Goal: Task Accomplishment & Management: Manage account settings

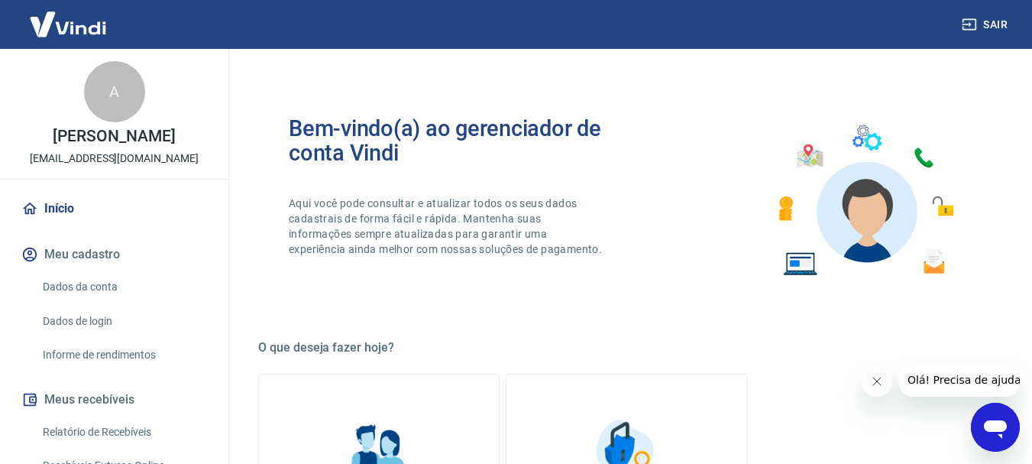
scroll to position [306, 0]
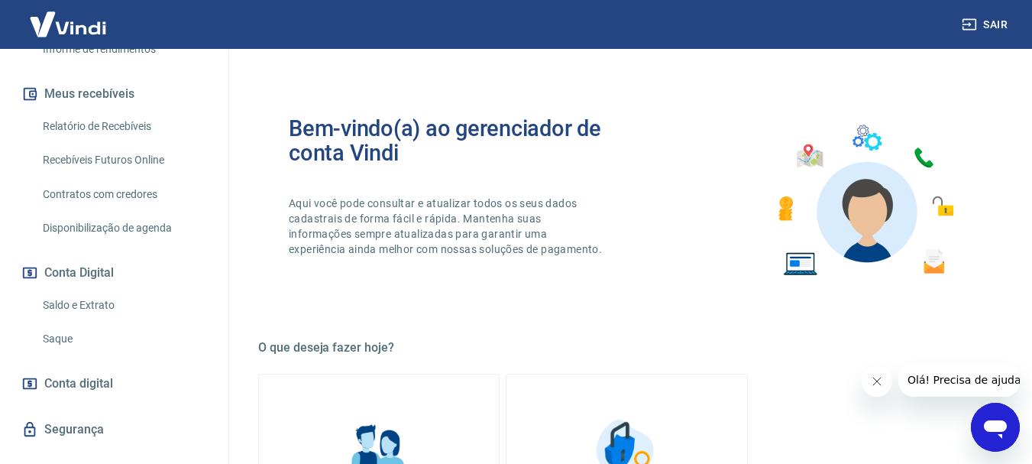
click at [56, 337] on link "Saque" at bounding box center [123, 338] width 173 height 31
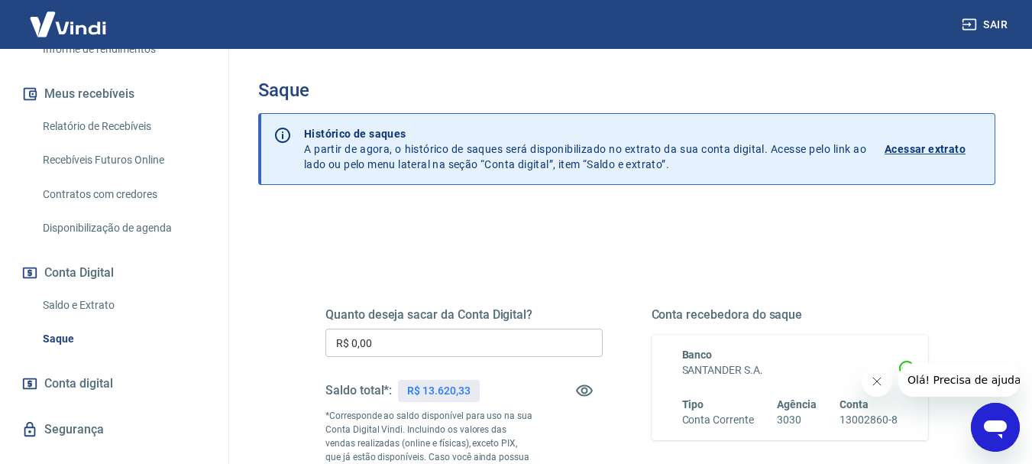
click at [548, 345] on input "R$ 0,00" at bounding box center [463, 342] width 277 height 28
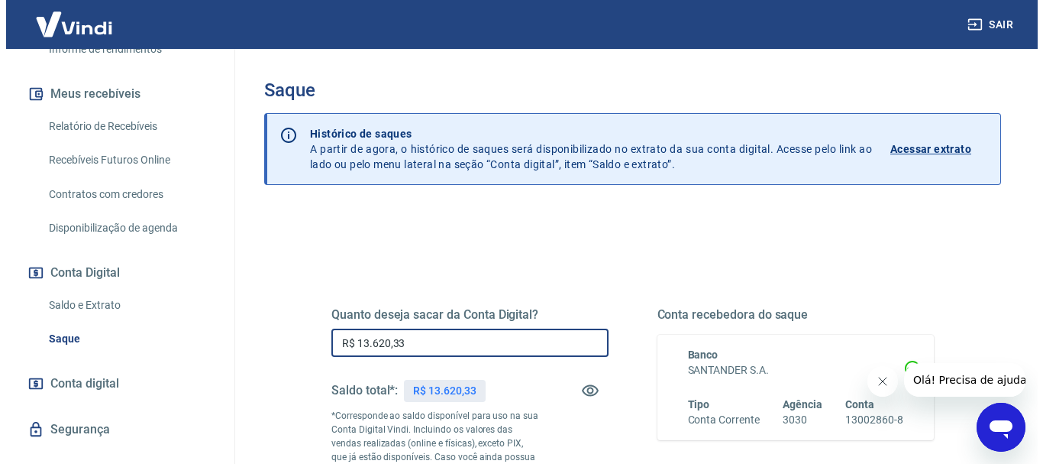
scroll to position [153, 0]
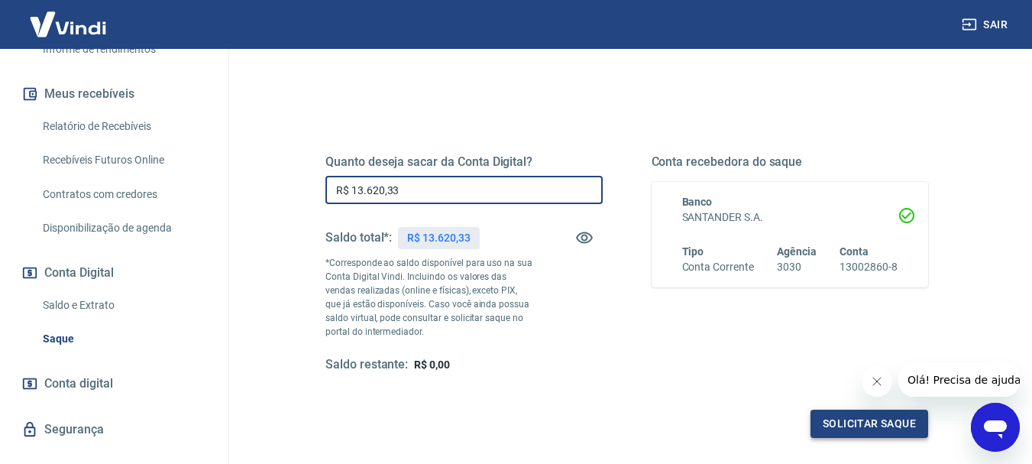
type input "R$ 13.620,33"
click at [869, 427] on button "Solicitar saque" at bounding box center [869, 423] width 118 height 28
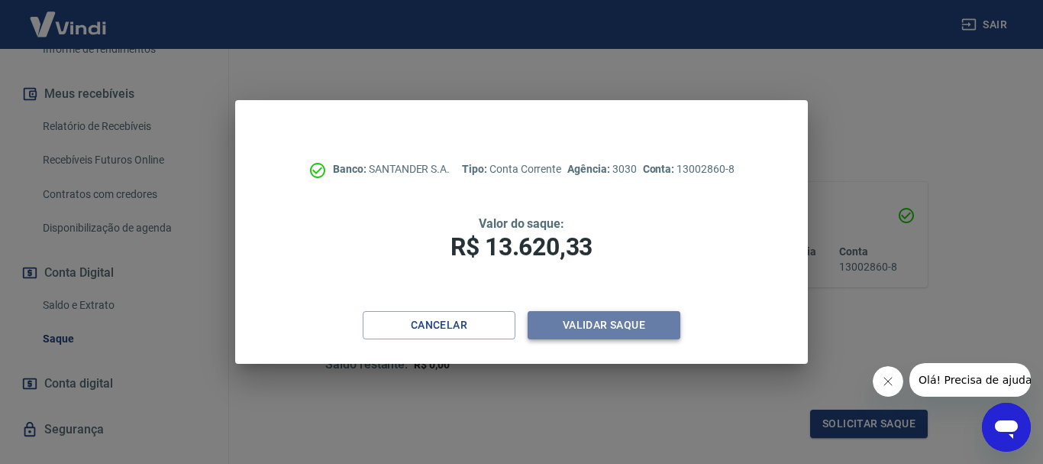
click at [639, 316] on button "Validar saque" at bounding box center [604, 325] width 153 height 28
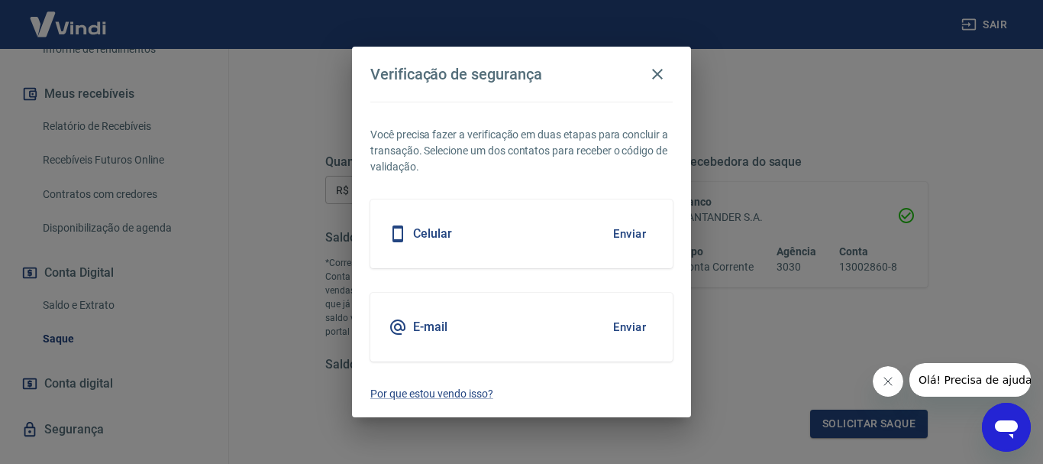
click at [632, 229] on button "Enviar" at bounding box center [630, 234] width 50 height 32
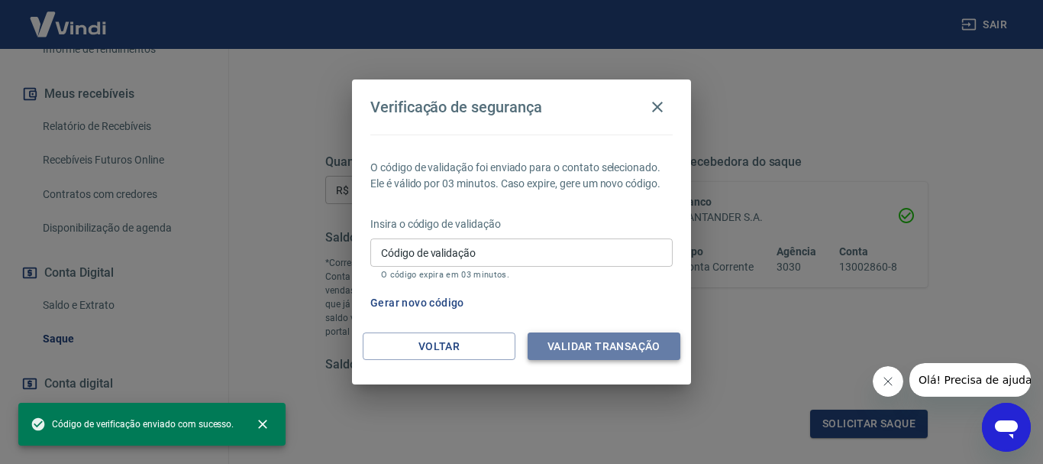
click at [598, 342] on button "Validar transação" at bounding box center [604, 346] width 153 height 28
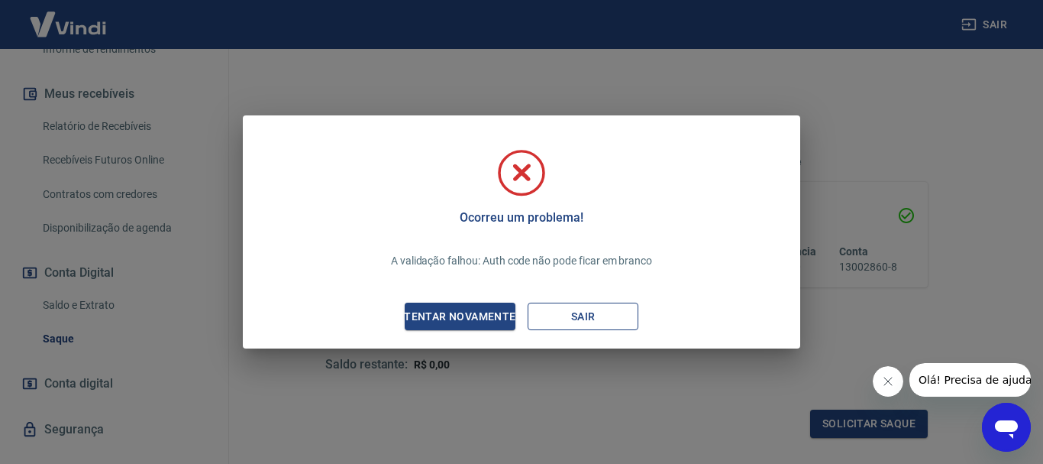
click at [590, 320] on button "Sair" at bounding box center [583, 316] width 111 height 28
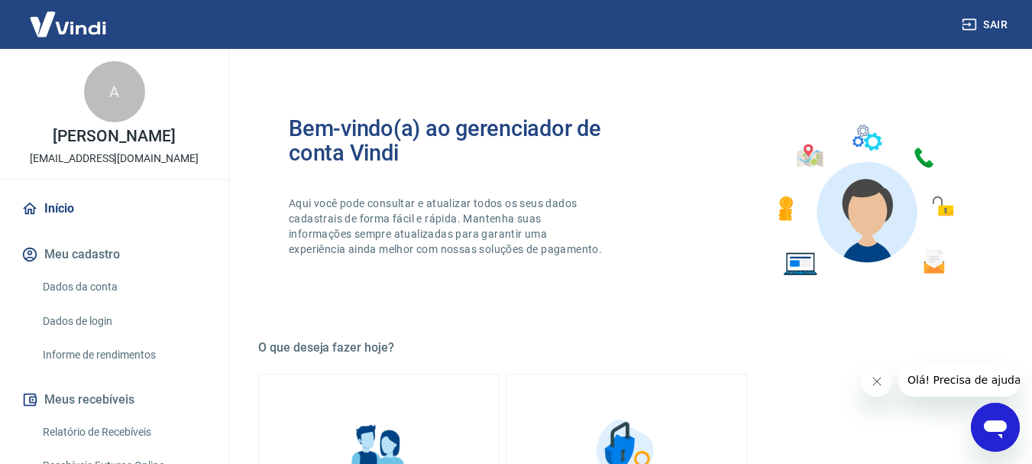
click at [991, 27] on button "Sair" at bounding box center [986, 25] width 55 height 28
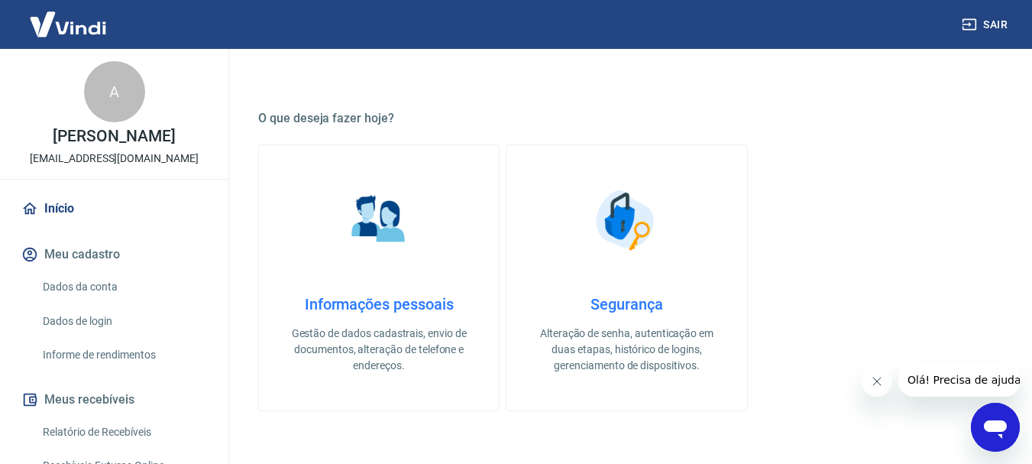
scroll to position [229, 0]
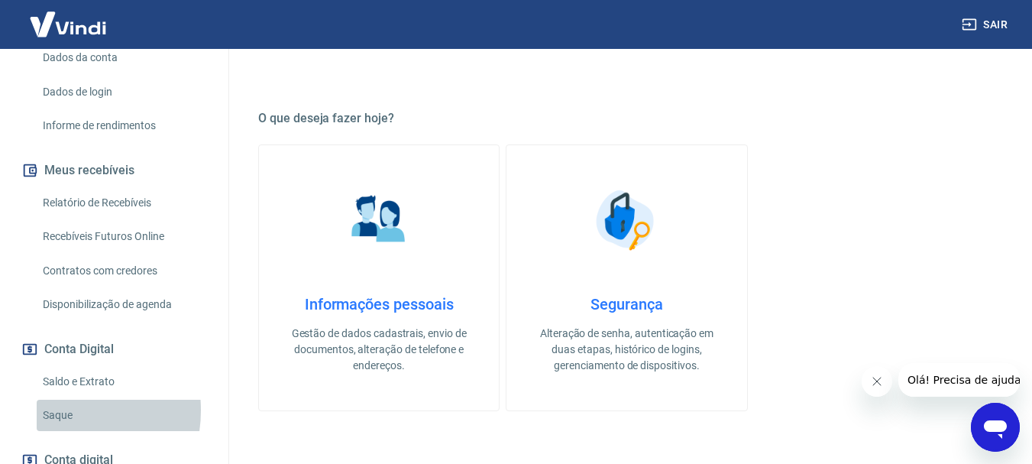
click at [55, 410] on link "Saque" at bounding box center [123, 414] width 173 height 31
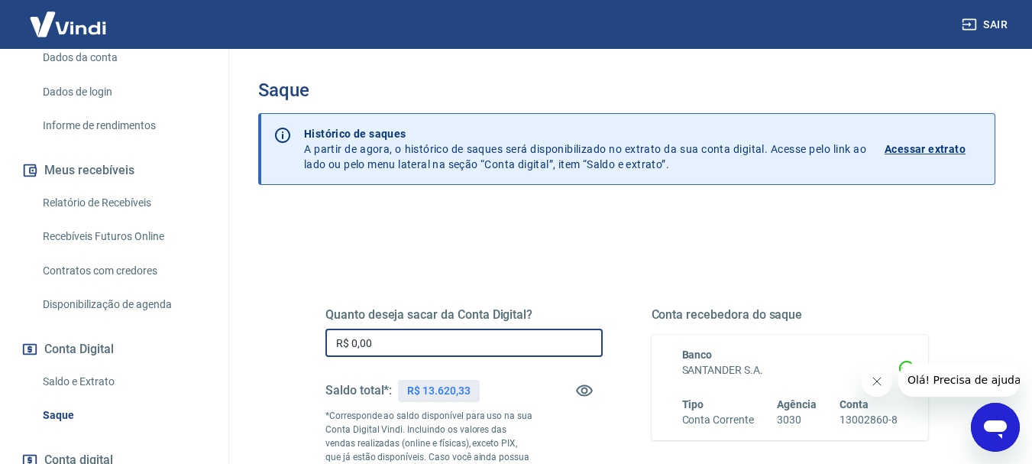
click at [475, 345] on input "R$ 0,00" at bounding box center [463, 342] width 277 height 28
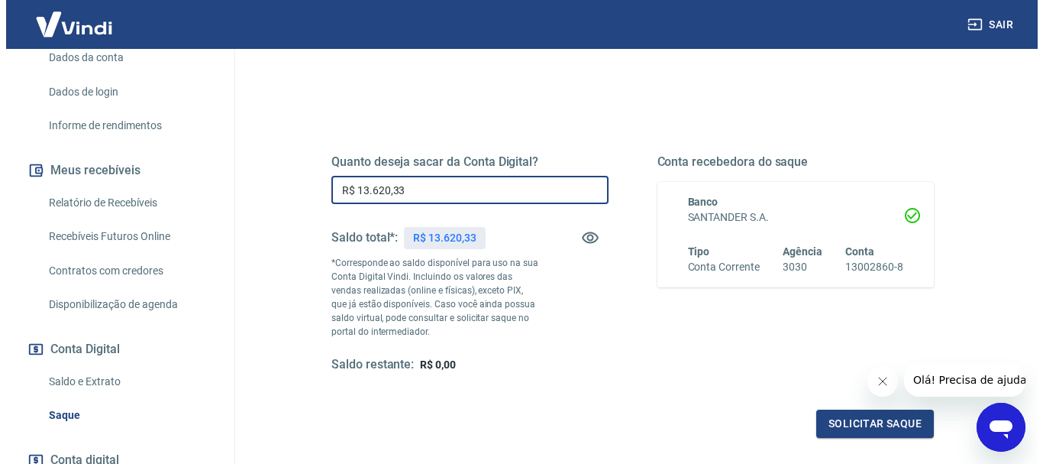
scroll to position [229, 0]
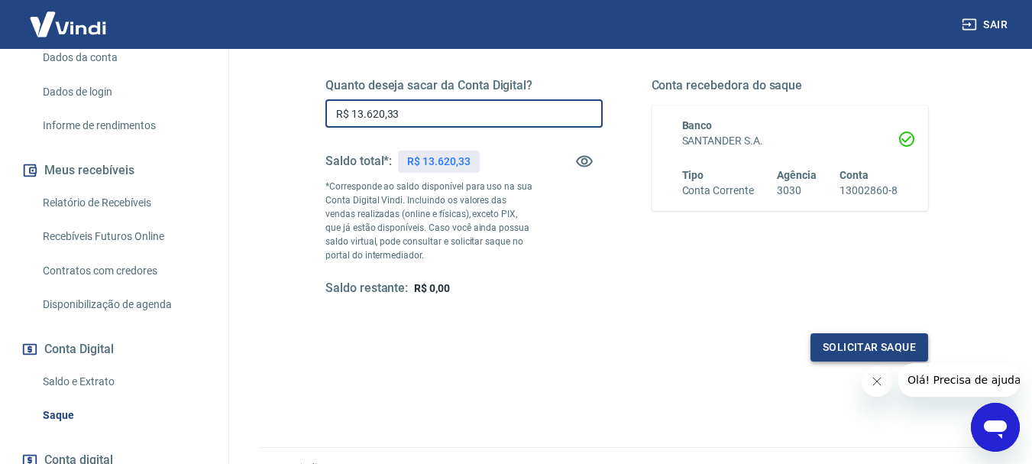
type input "R$ 13.620,33"
click at [852, 348] on button "Solicitar saque" at bounding box center [869, 347] width 118 height 28
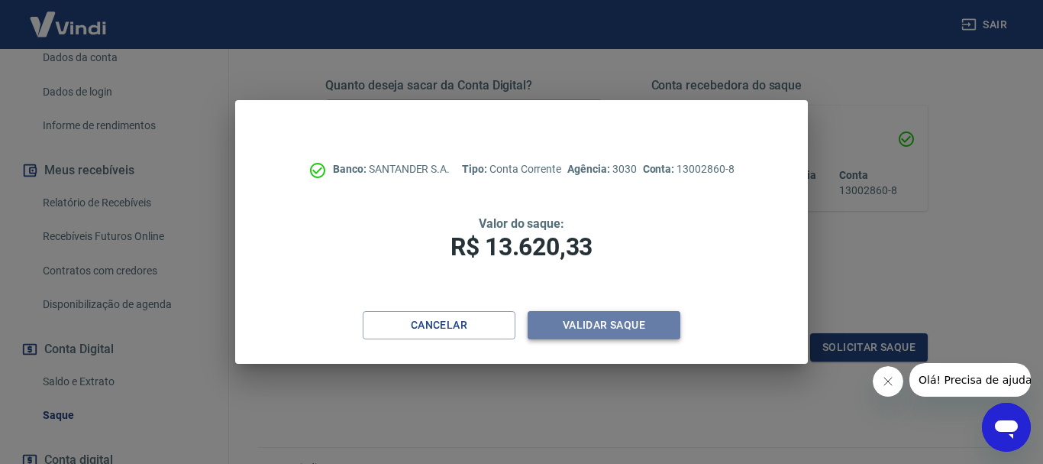
click at [595, 320] on button "Validar saque" at bounding box center [604, 325] width 153 height 28
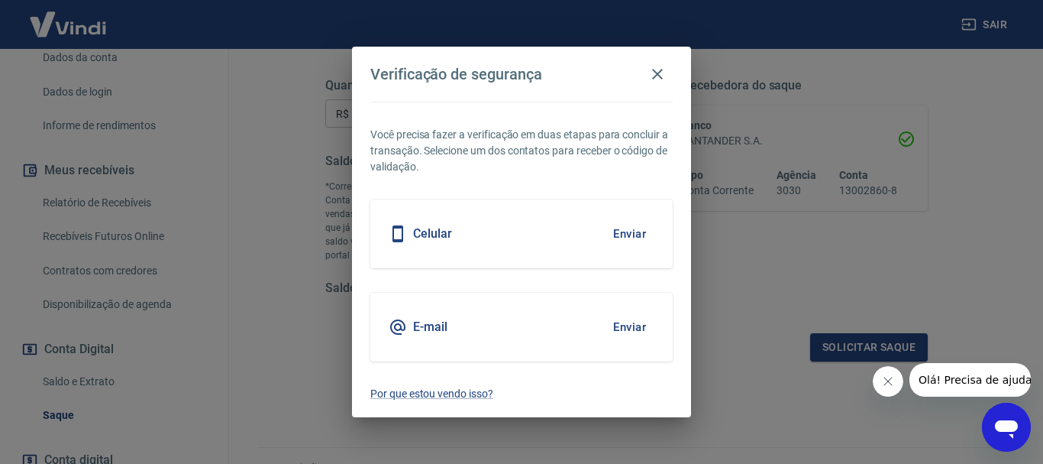
click at [614, 323] on button "Enviar" at bounding box center [630, 327] width 50 height 32
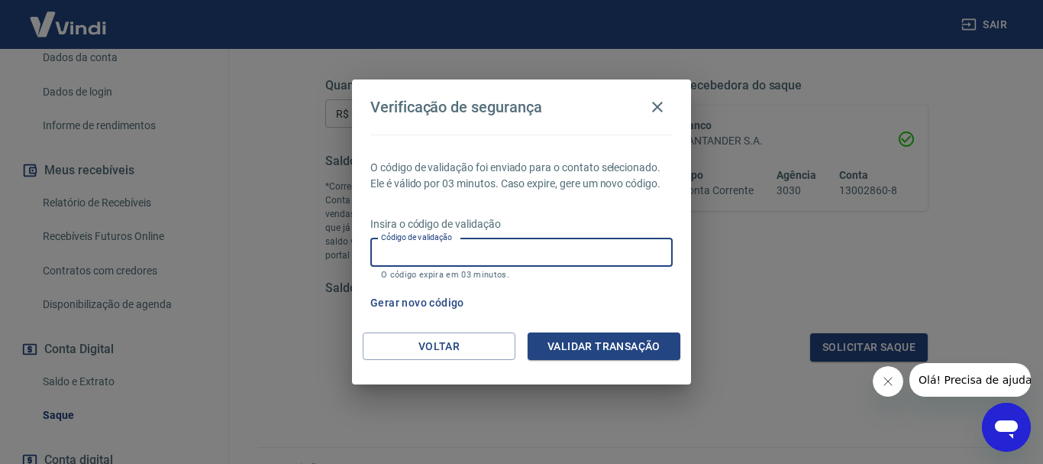
click at [456, 250] on div "Código de validação Código de validação O código expira em 03 minutos." at bounding box center [521, 258] width 302 height 41
type input "488451"
click at [567, 353] on button "Validar transação" at bounding box center [604, 346] width 153 height 28
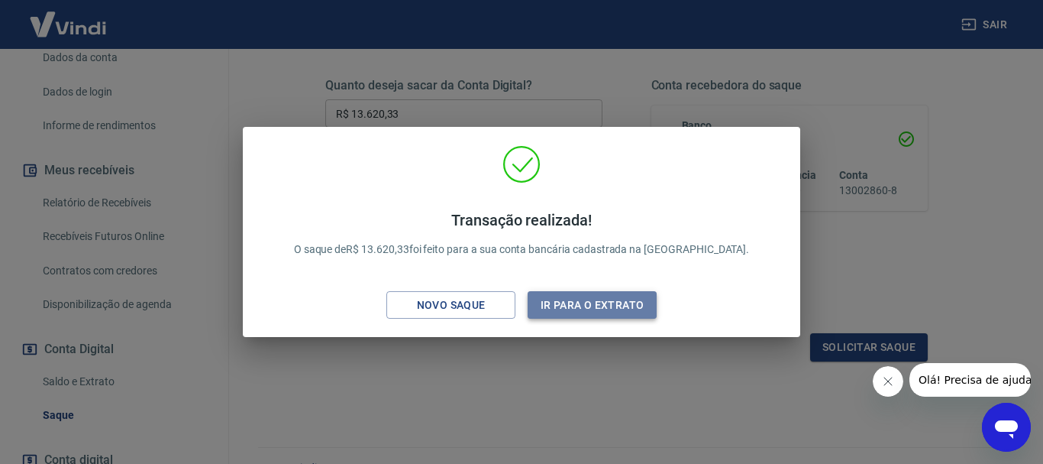
click at [614, 315] on button "Ir para o extrato" at bounding box center [592, 305] width 129 height 28
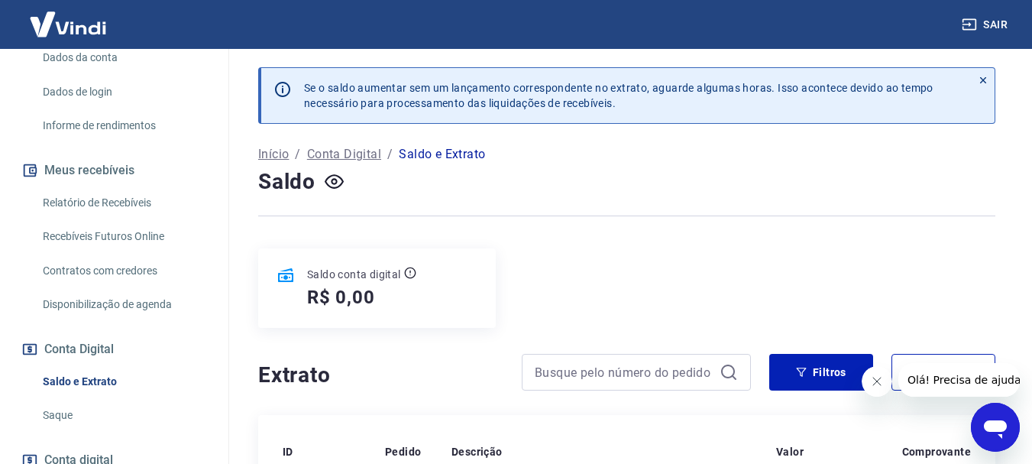
click at [970, 24] on icon "button" at bounding box center [969, 24] width 14 height 11
